Goal: Check status

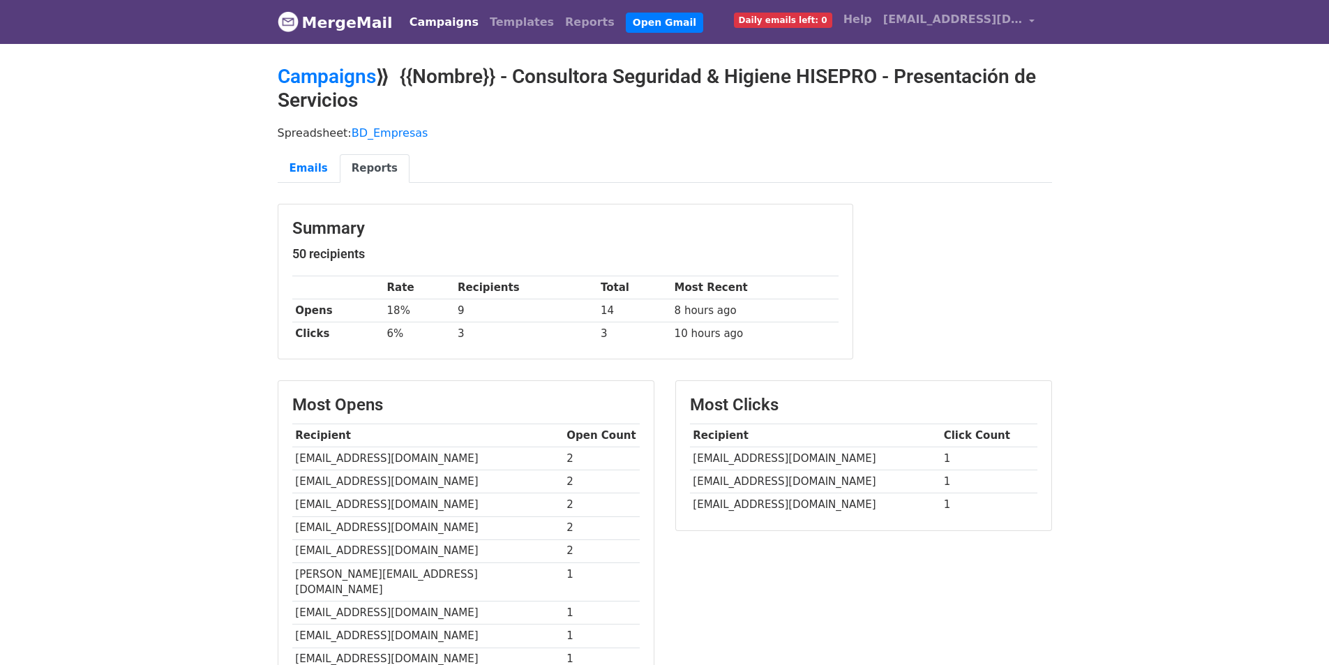
click at [411, 19] on link "Campaigns" at bounding box center [444, 22] width 80 height 28
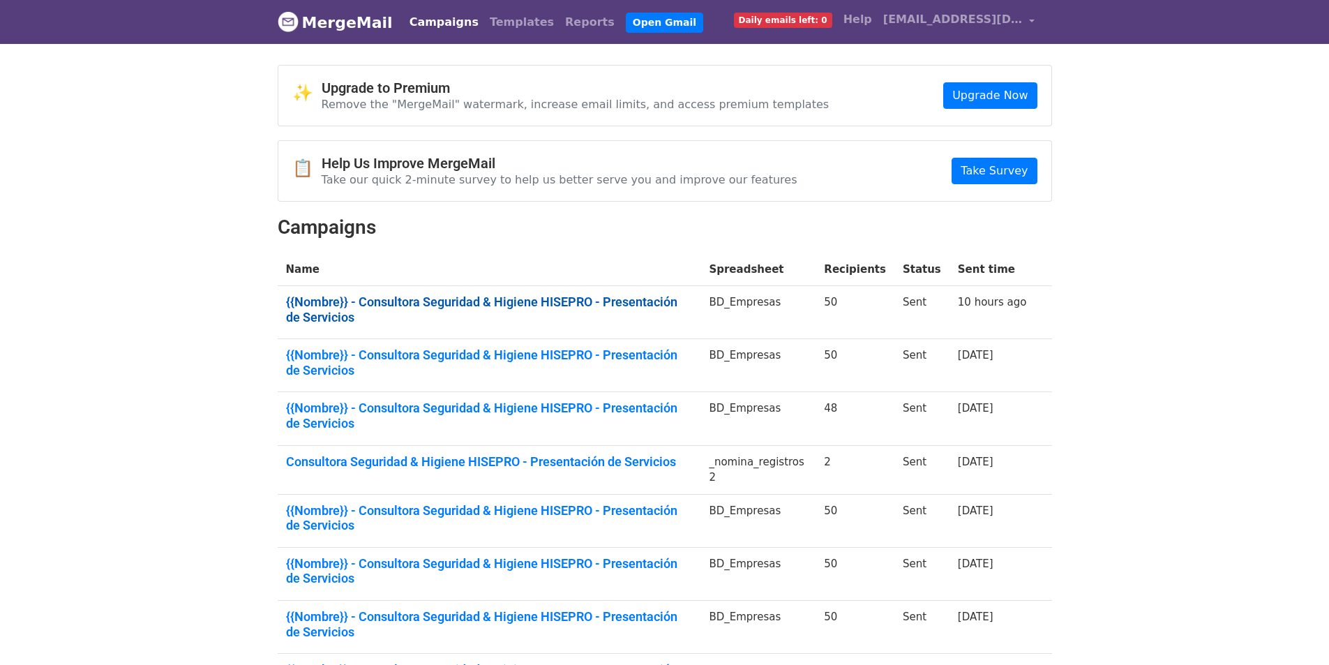
click at [458, 298] on link "{{Nombre}} - Consultora Seguridad & Higiene HISEPRO - Presentación de Servicios" at bounding box center [489, 309] width 407 height 30
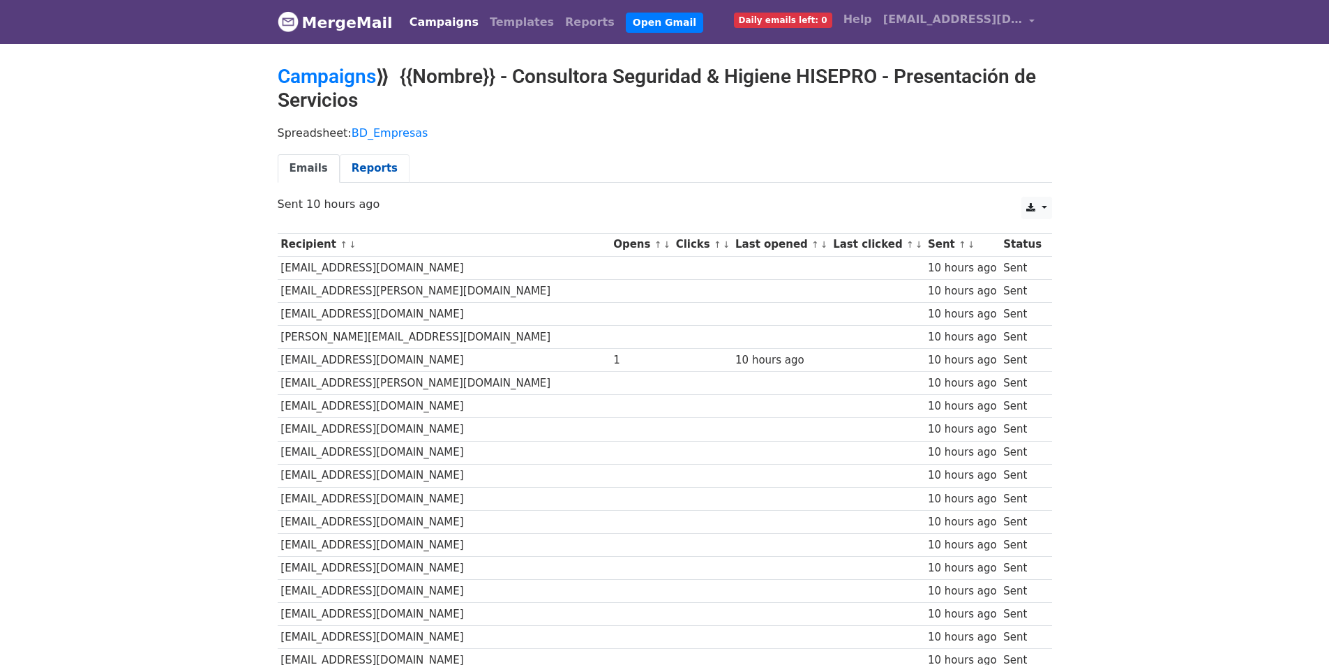
click at [361, 169] on link "Reports" at bounding box center [375, 168] width 70 height 29
